Goal: Information Seeking & Learning: Learn about a topic

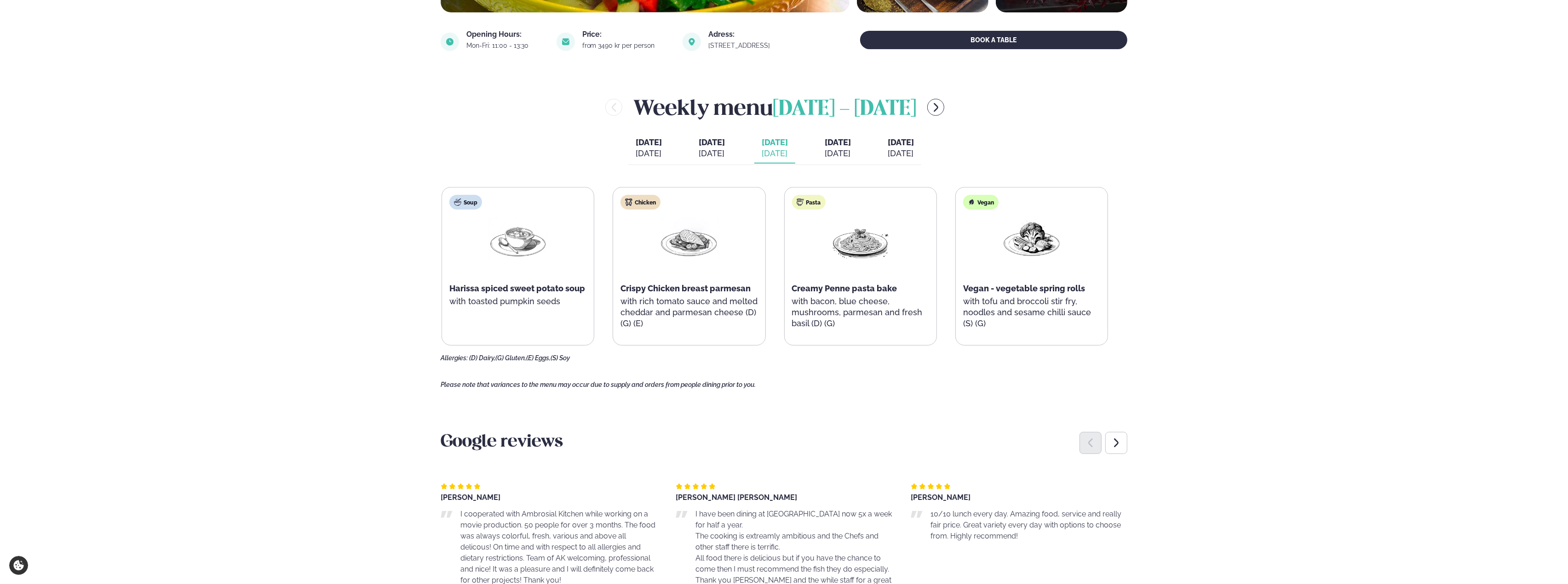
scroll to position [321, 0]
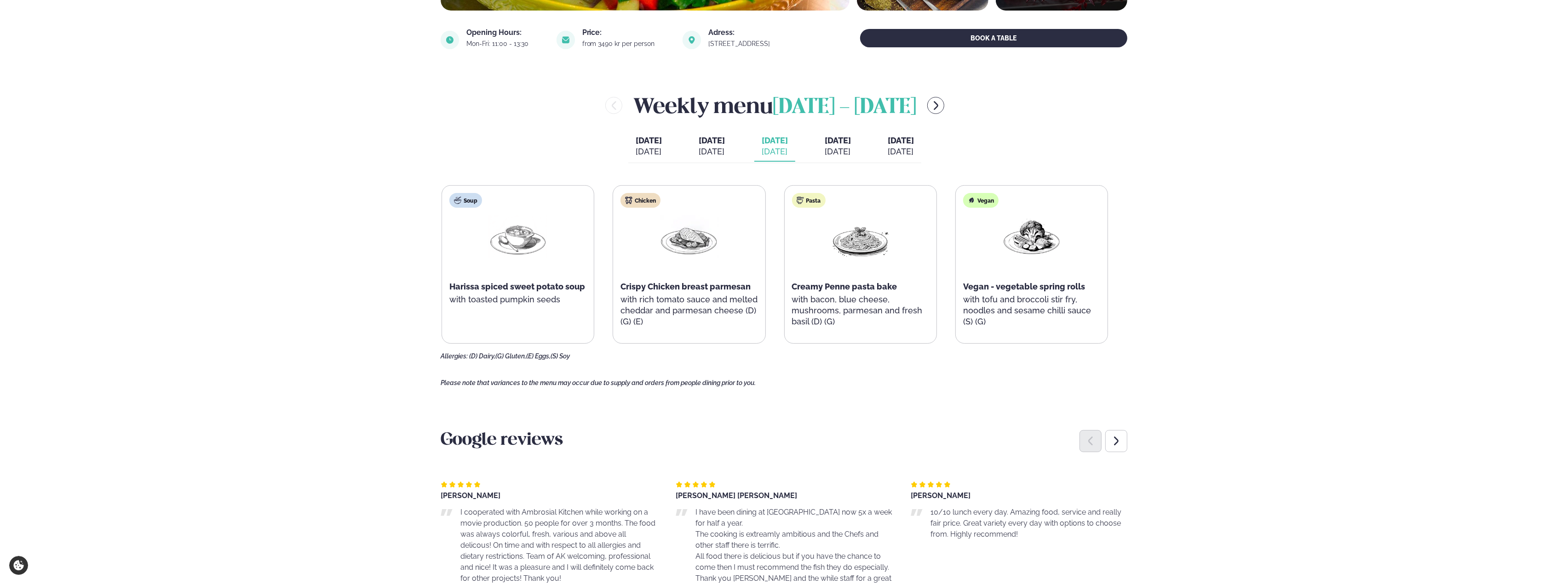
click at [715, 146] on button "[DATE] [DATE]" at bounding box center [712, 147] width 41 height 30
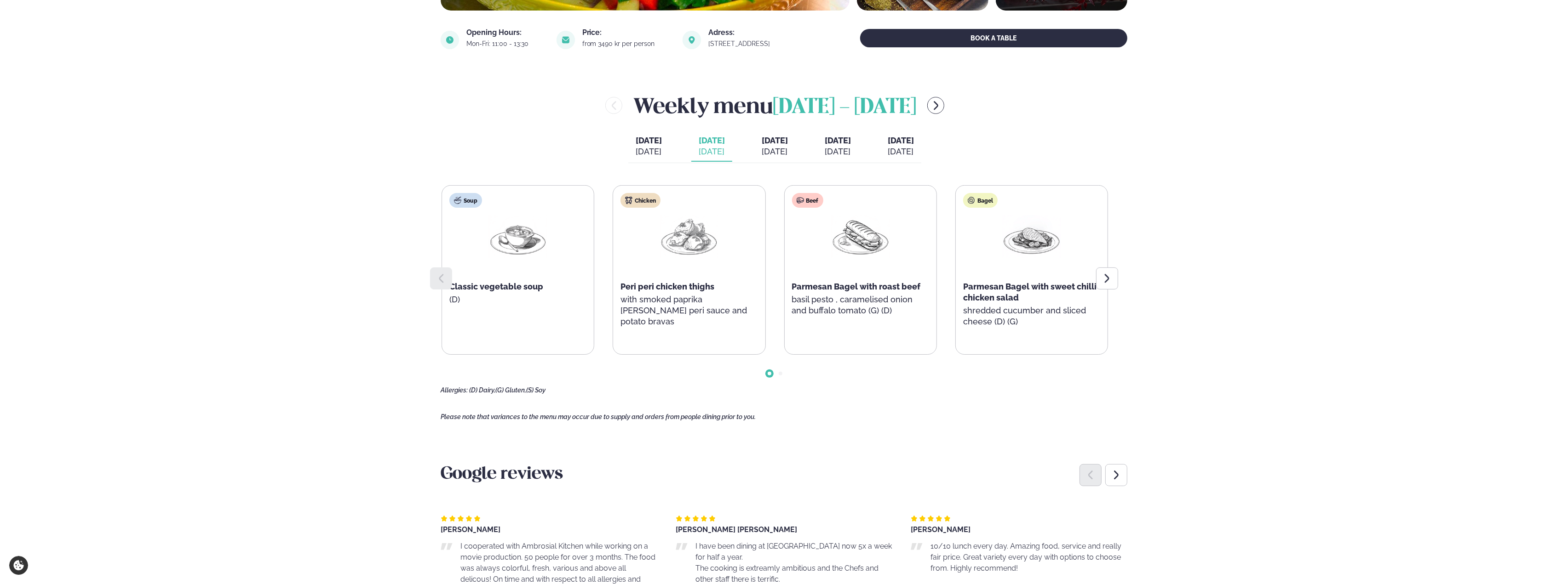
click at [783, 163] on div "Weekly menu [DATE] - [DATE] [DATE] [DATE] [DATE] [DATE] [DATE] [PERSON_NAME]. […" at bounding box center [784, 242] width 686 height 304
click at [773, 153] on div "[DATE]" at bounding box center [775, 151] width 26 height 11
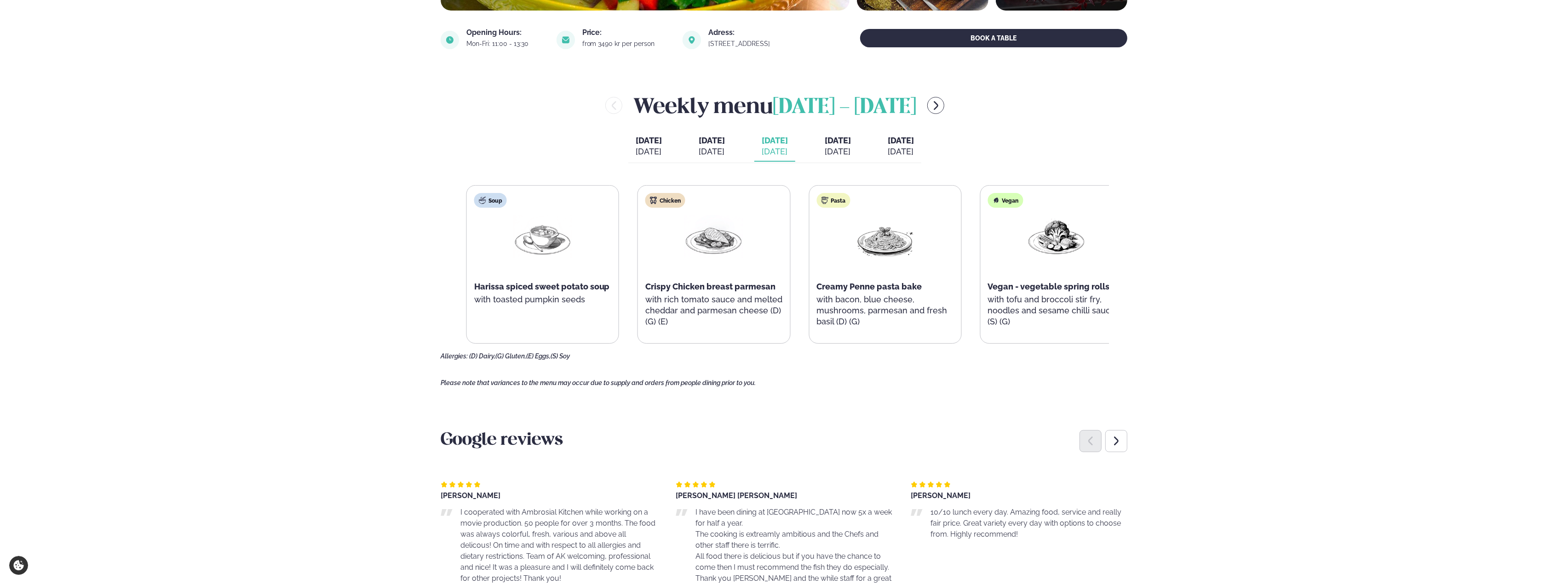
click at [673, 287] on span "Crispy Chicken breast parmesan" at bounding box center [710, 286] width 130 height 10
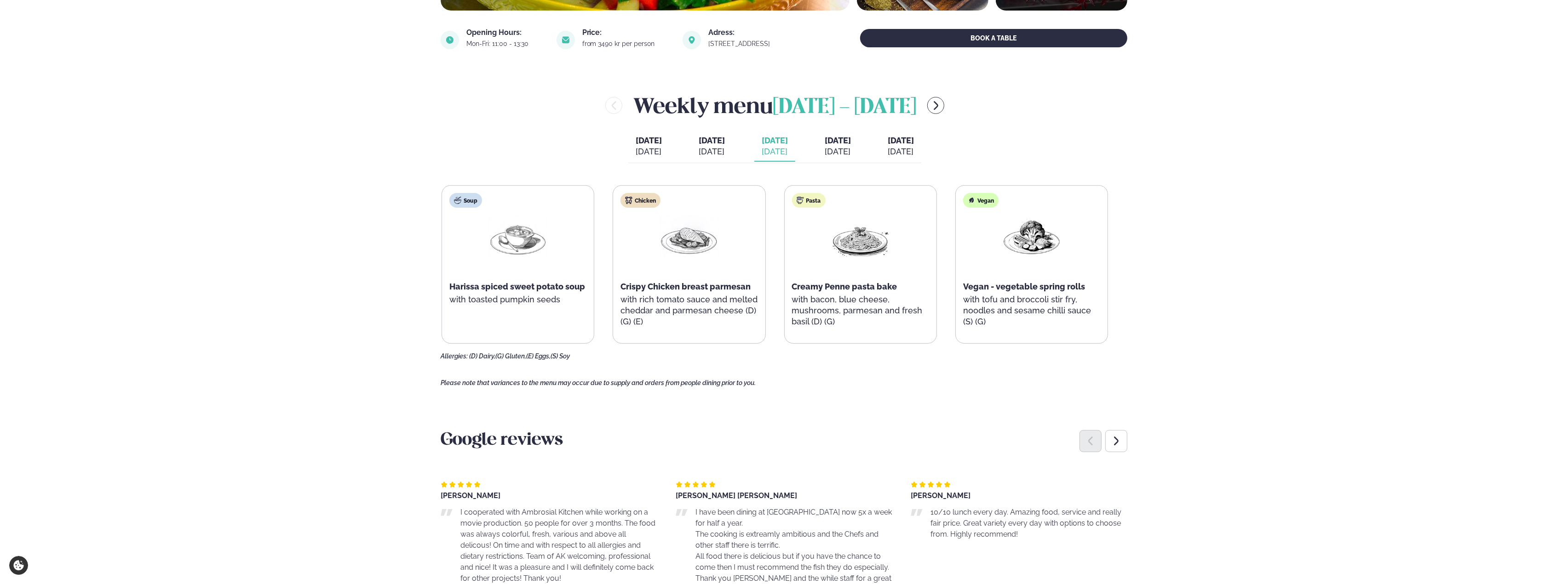
click at [850, 141] on span "[DATE]" at bounding box center [838, 140] width 26 height 10
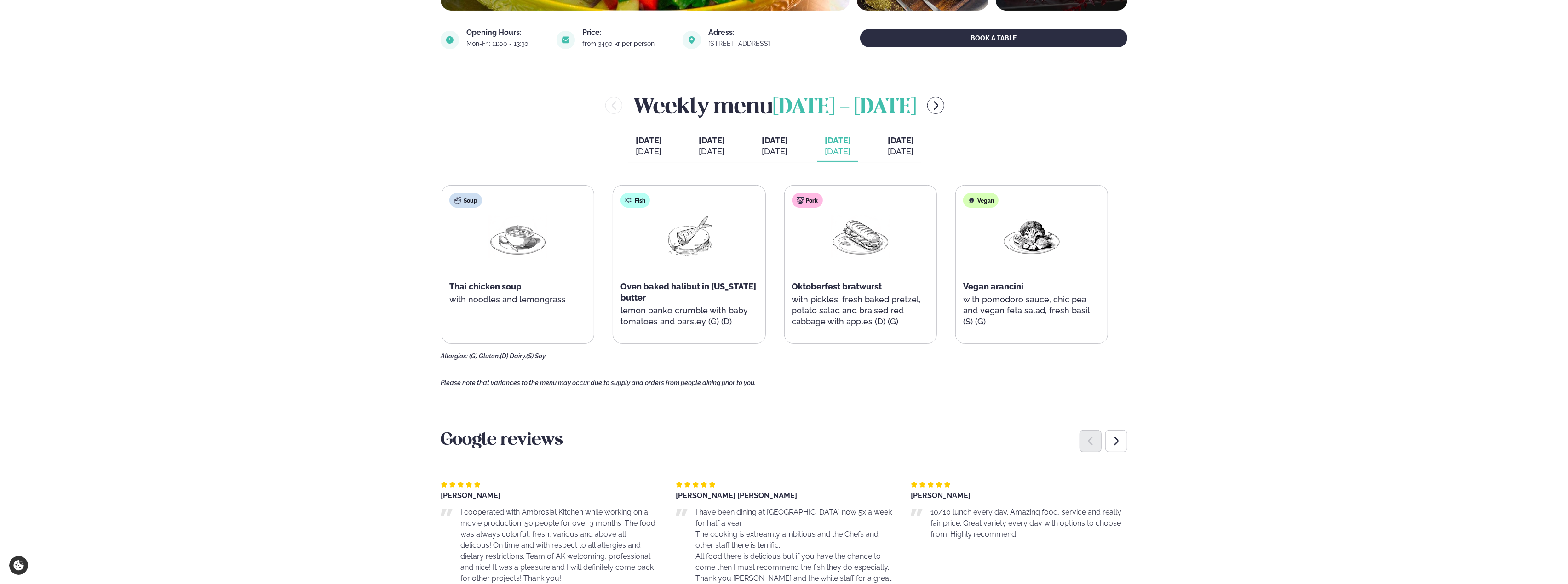
click at [851, 147] on div "[DATE]" at bounding box center [838, 151] width 26 height 11
click at [783, 146] on span "[DATE]" at bounding box center [775, 140] width 26 height 11
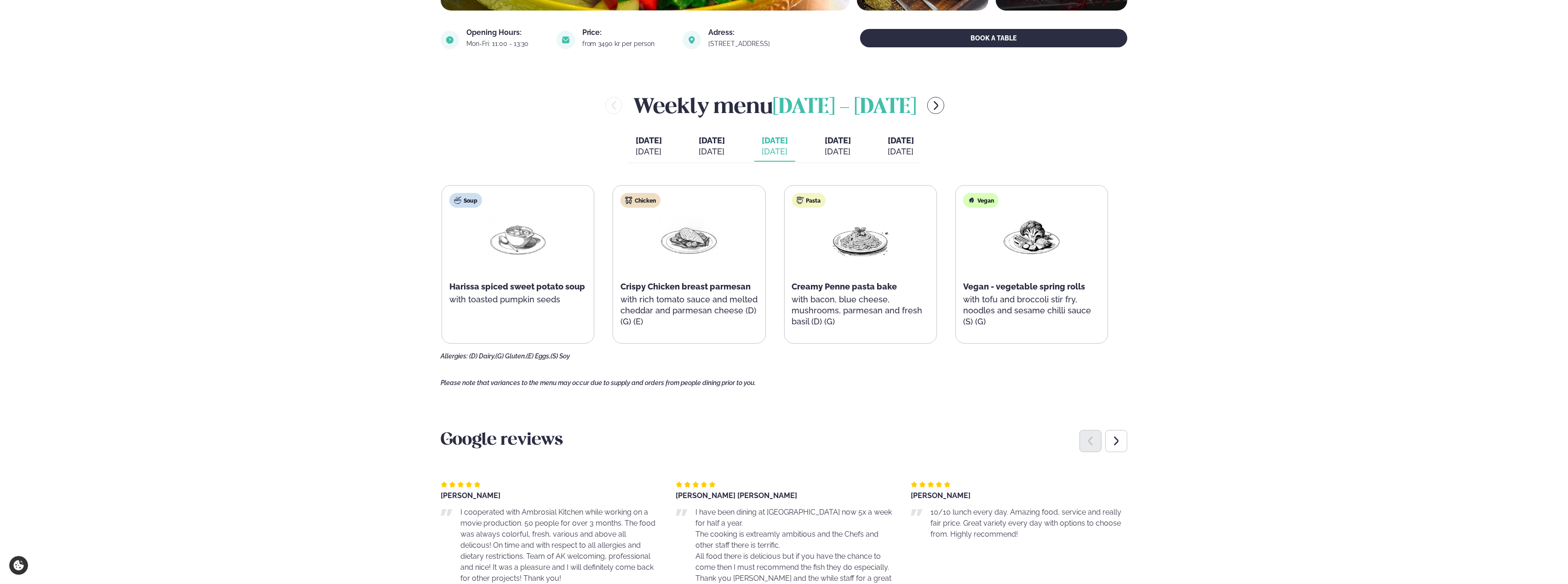
click at [843, 140] on span "[DATE]" at bounding box center [838, 140] width 26 height 10
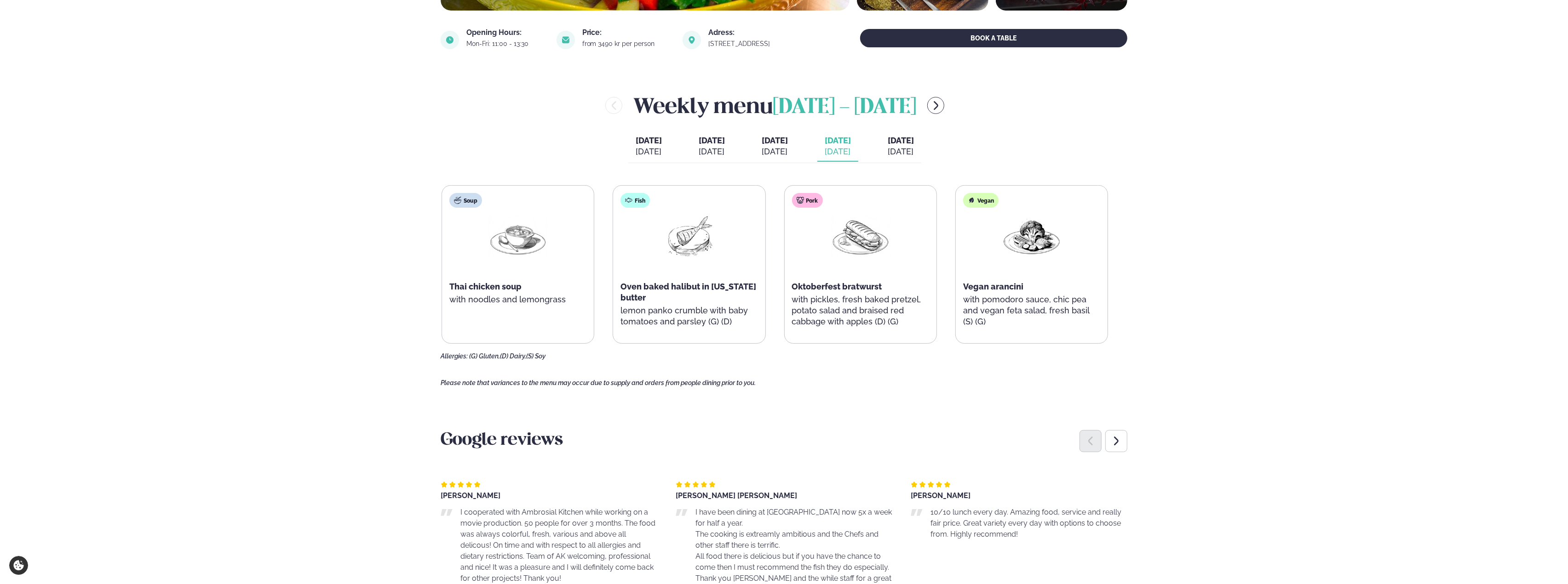
click at [921, 153] on button "[DATE] [DATE]" at bounding box center [901, 147] width 41 height 30
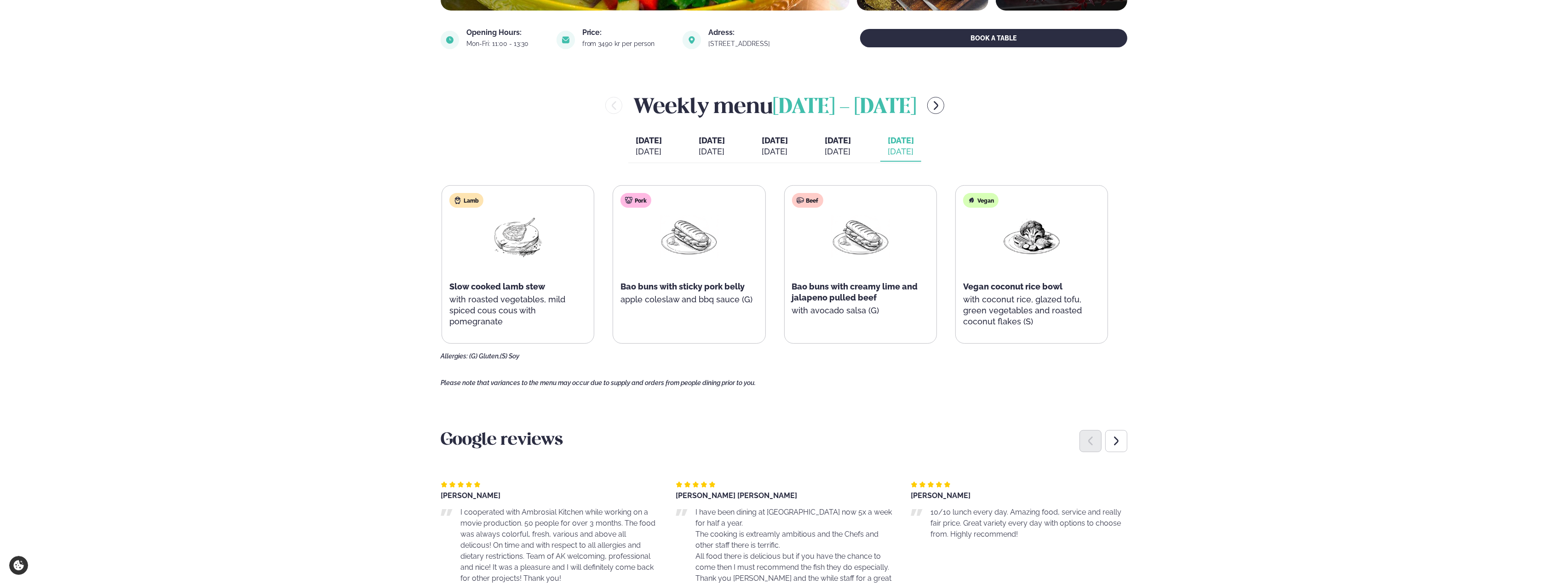
click at [843, 147] on div "[DATE]" at bounding box center [838, 151] width 26 height 11
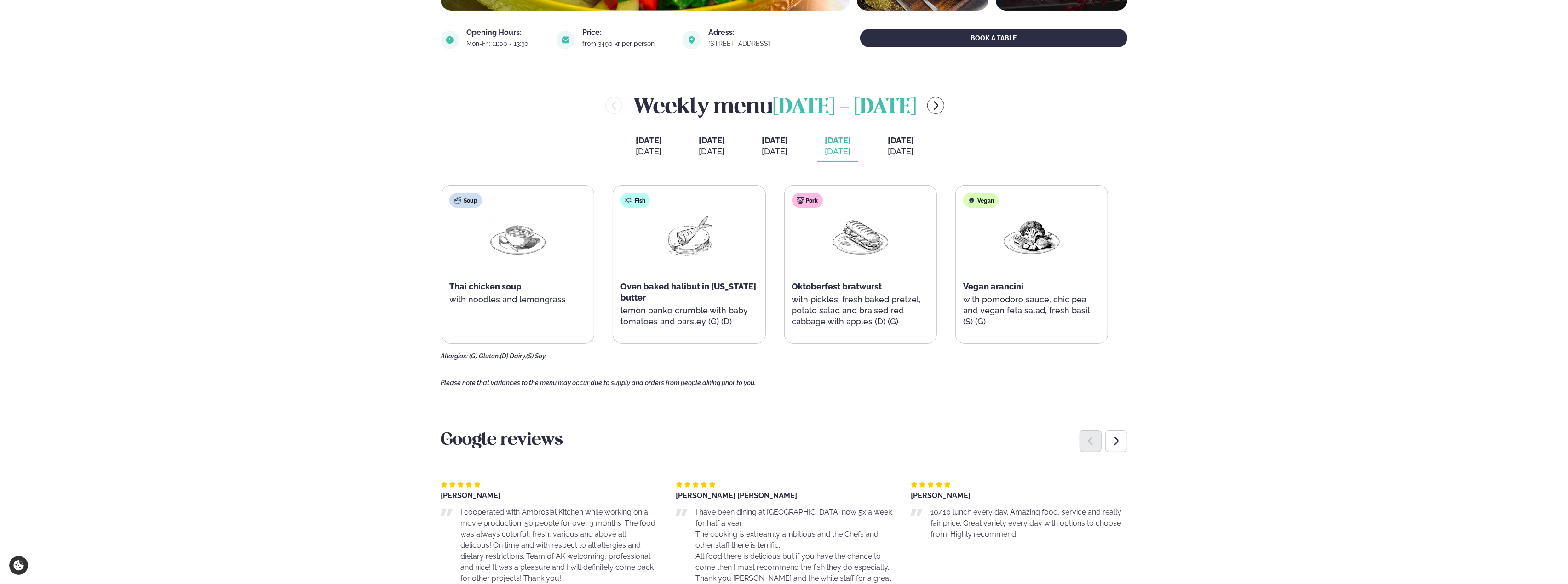
click at [784, 140] on span "[DATE]" at bounding box center [775, 140] width 26 height 11
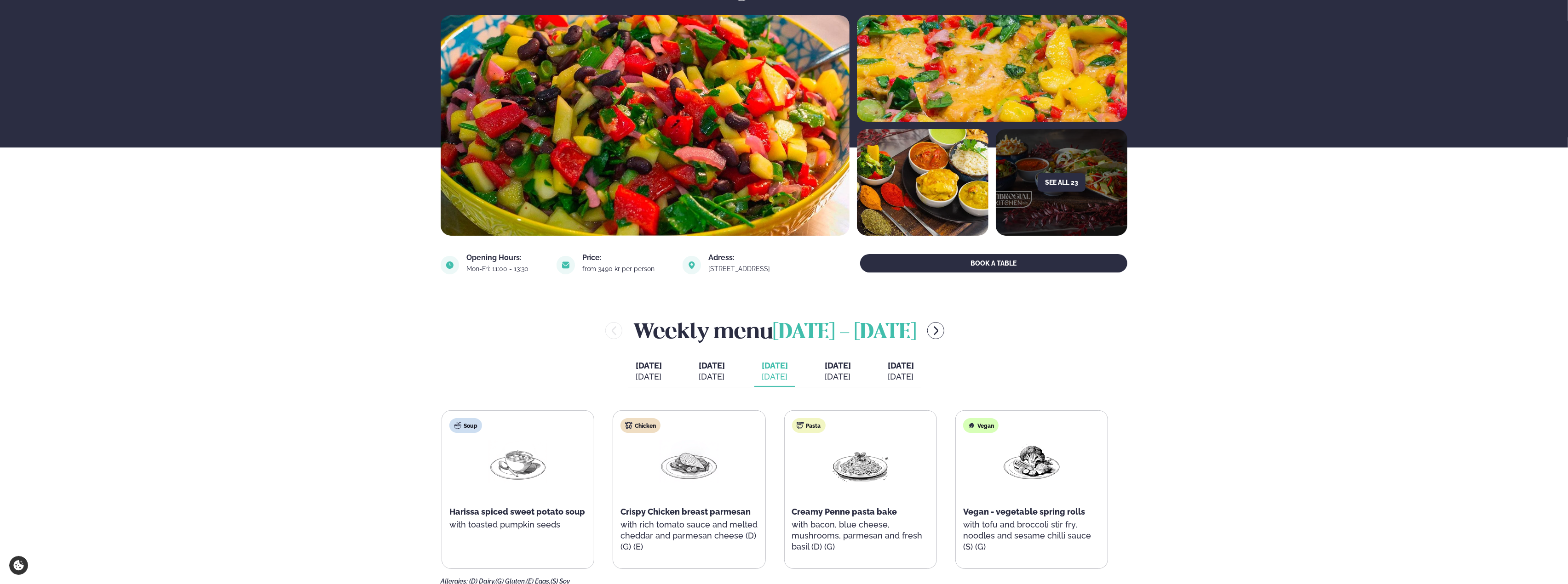
scroll to position [0, 0]
